Goal: Task Accomplishment & Management: Use online tool/utility

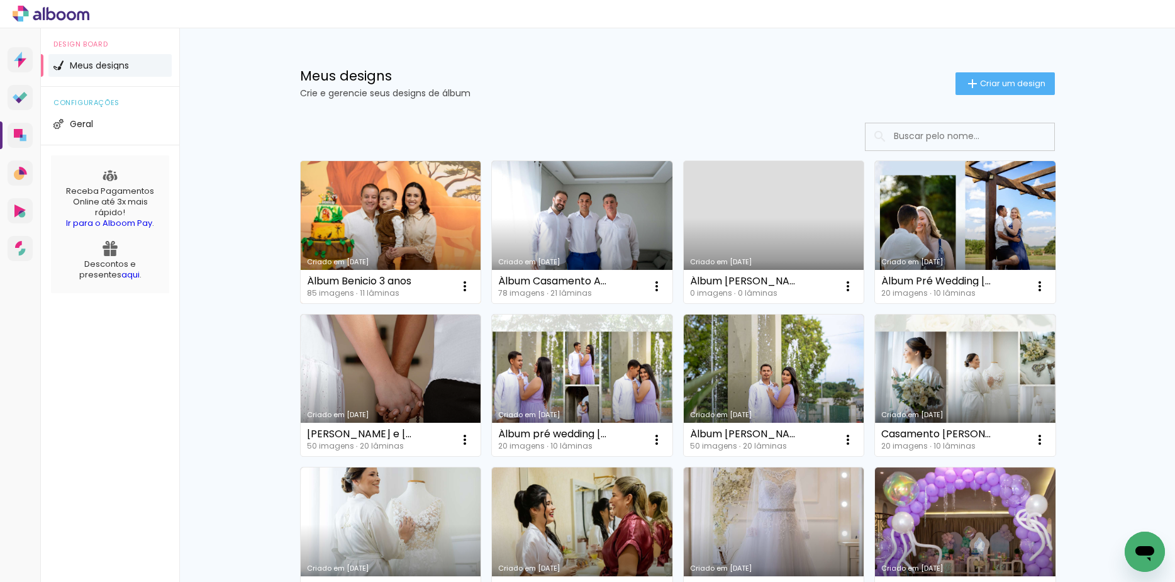
click at [428, 212] on link "Criado em [DATE]" at bounding box center [391, 232] width 181 height 142
